Goal: Task Accomplishment & Management: Complete application form

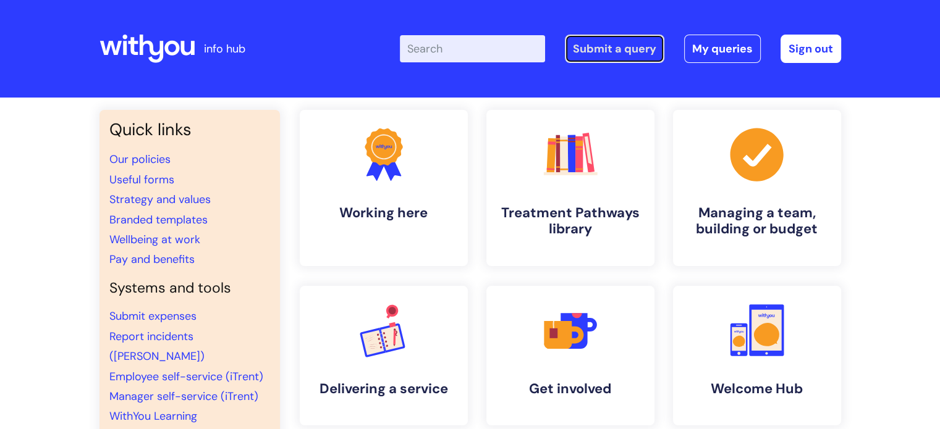
click at [599, 56] on link "Submit a query" at bounding box center [614, 49] width 99 height 28
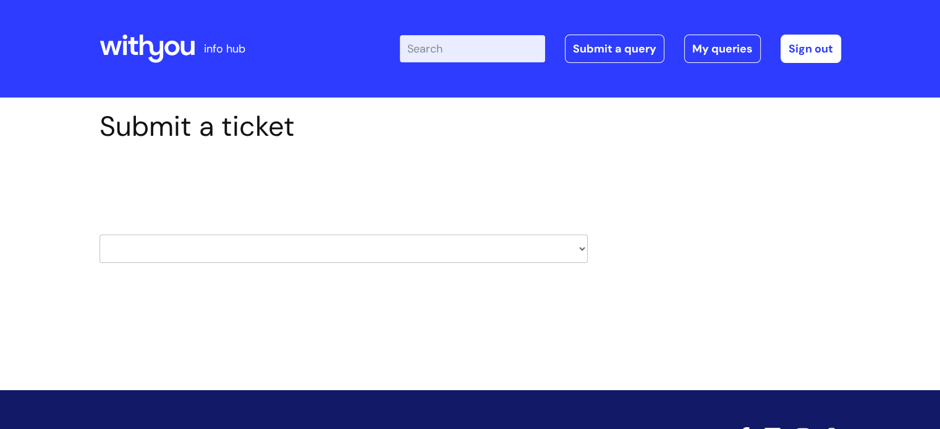
click at [136, 249] on select "HR / People IT and Support Clinical Drug Alerts Finance Accounts Data Support T…" at bounding box center [343, 249] width 488 height 28
select select "finance_accounts"
click at [99, 235] on select "HR / People IT and Support Clinical Drug Alerts Finance Accounts Data Support T…" at bounding box center [343, 249] width 488 height 28
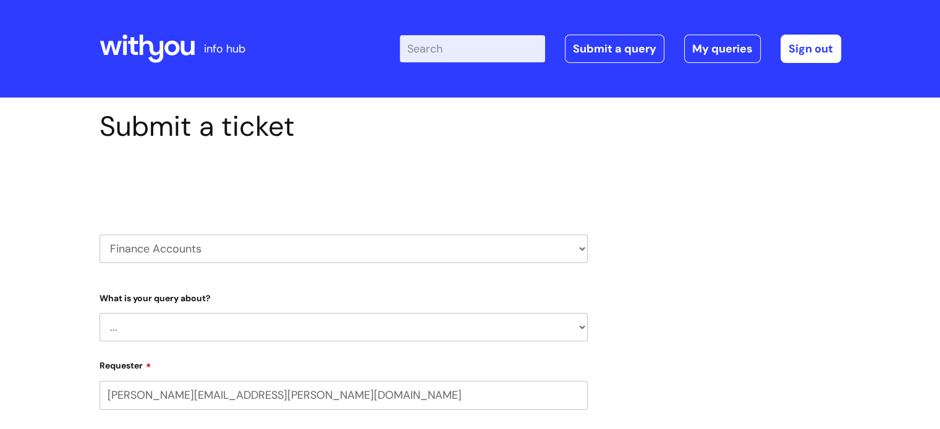
click at [260, 323] on select "... Finance Systems Finance Requests (inc. Expenses) Invoices Research" at bounding box center [343, 327] width 488 height 28
select select "Finance Requests (inc. Expenses)"
click at [99, 313] on select "... Finance Systems Finance Requests (inc. Expenses) Invoices Research" at bounding box center [343, 327] width 488 height 28
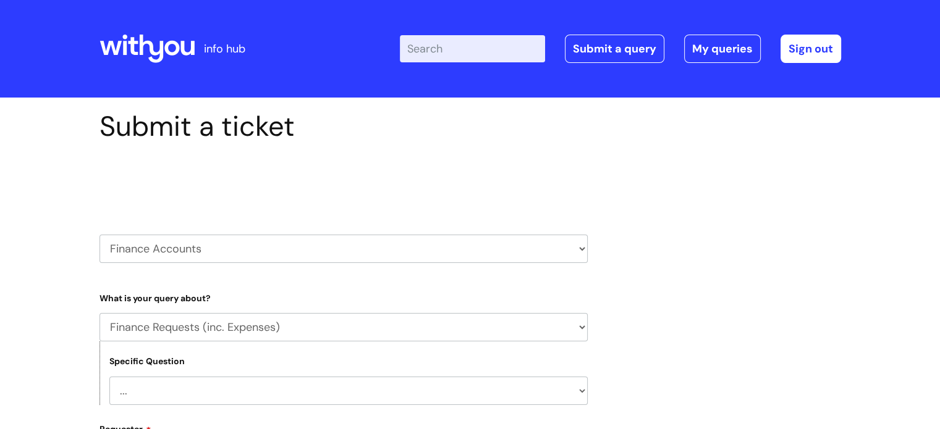
click at [195, 388] on select "... Budgets Expenses Getting Edits/Revisions New Supplier Purchase cards/ [PERS…" at bounding box center [348, 391] width 478 height 28
select select "Expenses"
click at [109, 377] on select "... Budgets Expenses Getting Edits/Revisions New Supplier Purchase cards/ [PERS…" at bounding box center [348, 391] width 478 height 28
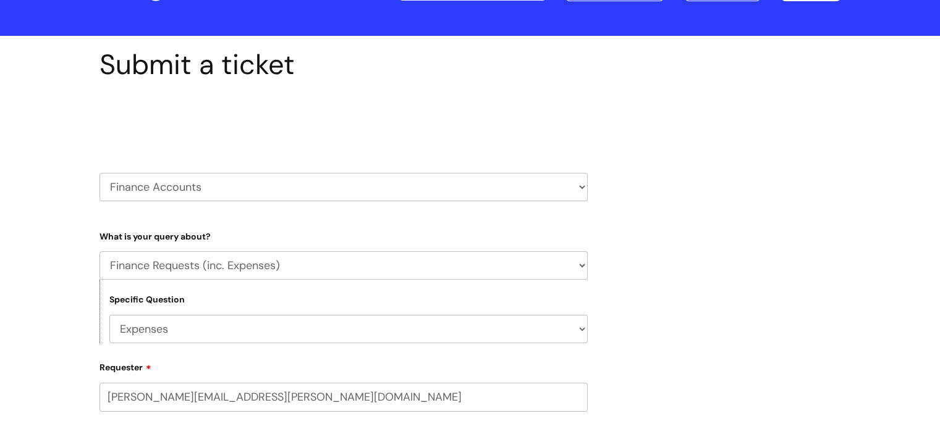
scroll to position [247, 0]
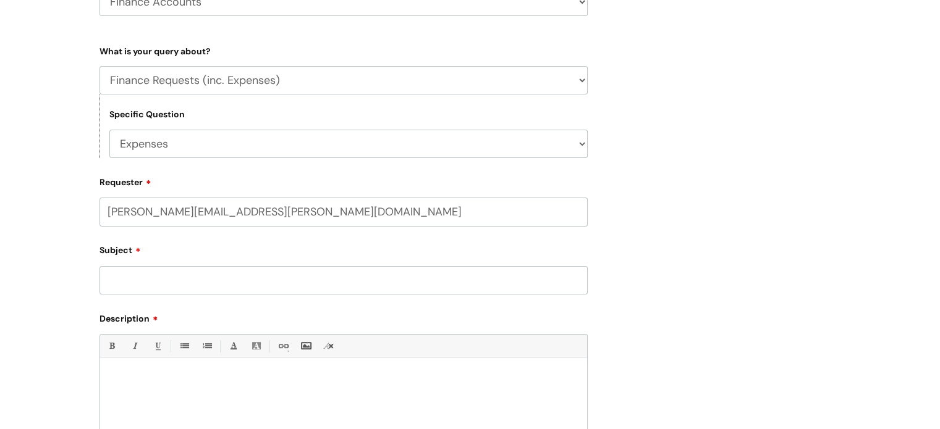
click at [163, 279] on input "Subject" at bounding box center [343, 280] width 488 height 28
type input "Concur approver"
click at [151, 385] on div at bounding box center [343, 407] width 487 height 85
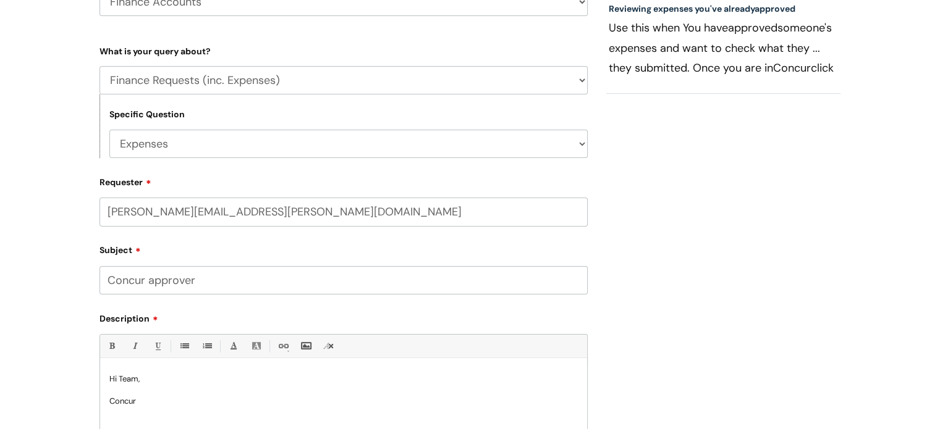
click at [158, 397] on p "Concur" at bounding box center [343, 401] width 468 height 11
click at [130, 394] on p at bounding box center [343, 390] width 468 height 11
click at [138, 402] on p "For" at bounding box center [343, 401] width 468 height 11
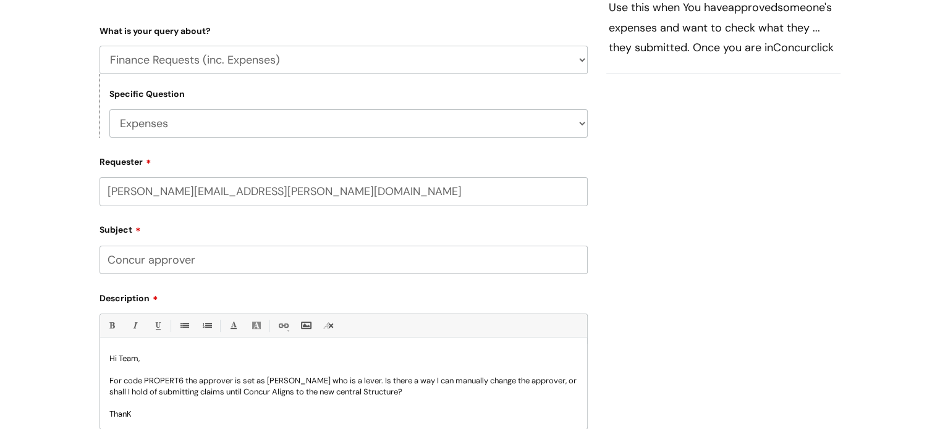
scroll to position [1, 0]
click at [135, 408] on p "ThanKS" at bounding box center [343, 413] width 468 height 11
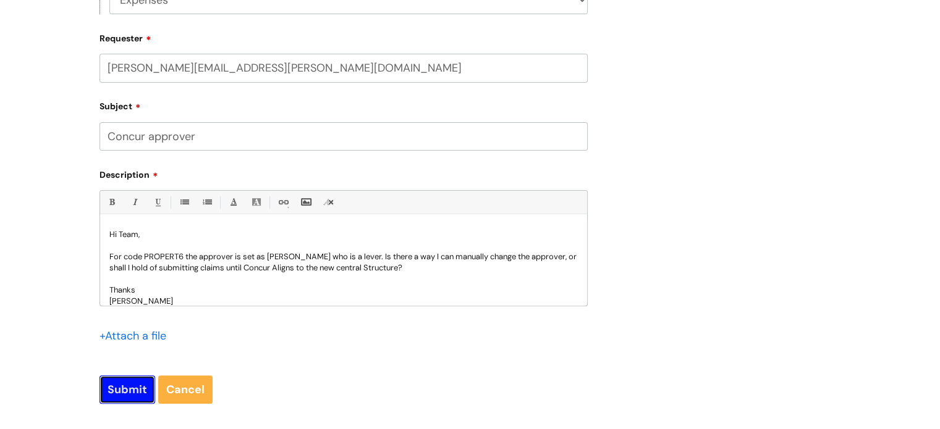
drag, startPoint x: 133, startPoint y: 399, endPoint x: 306, endPoint y: 264, distance: 219.3
click at [304, 269] on form "Type Of Request ... Accounts (Finance) Alerts! (For clinical team) Data Protect…" at bounding box center [343, 151] width 488 height 508
click at [312, 257] on p "For code PROPERT6 the approver is set as [PERSON_NAME] who is a lever. Is there…" at bounding box center [343, 262] width 468 height 22
click at [131, 390] on input "Submit" at bounding box center [127, 390] width 56 height 28
type input "Please Wait..."
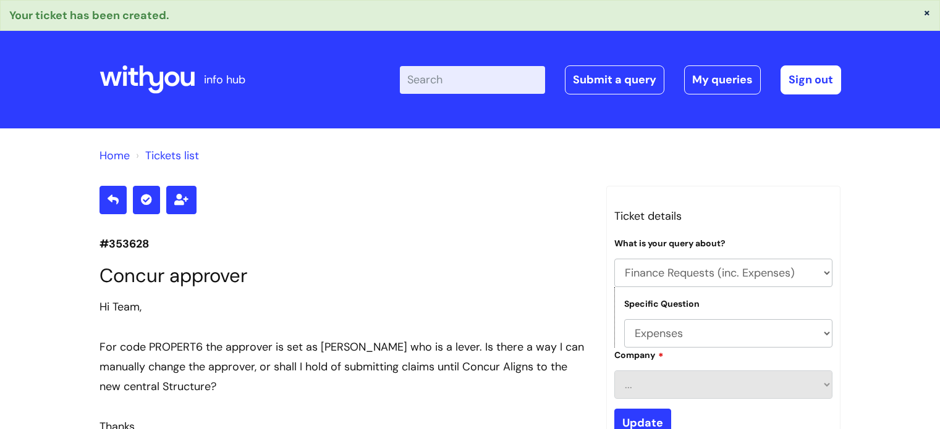
select select "Finance Requests (inc. Expenses)"
select select "Expenses"
